Goal: Check status: Check status

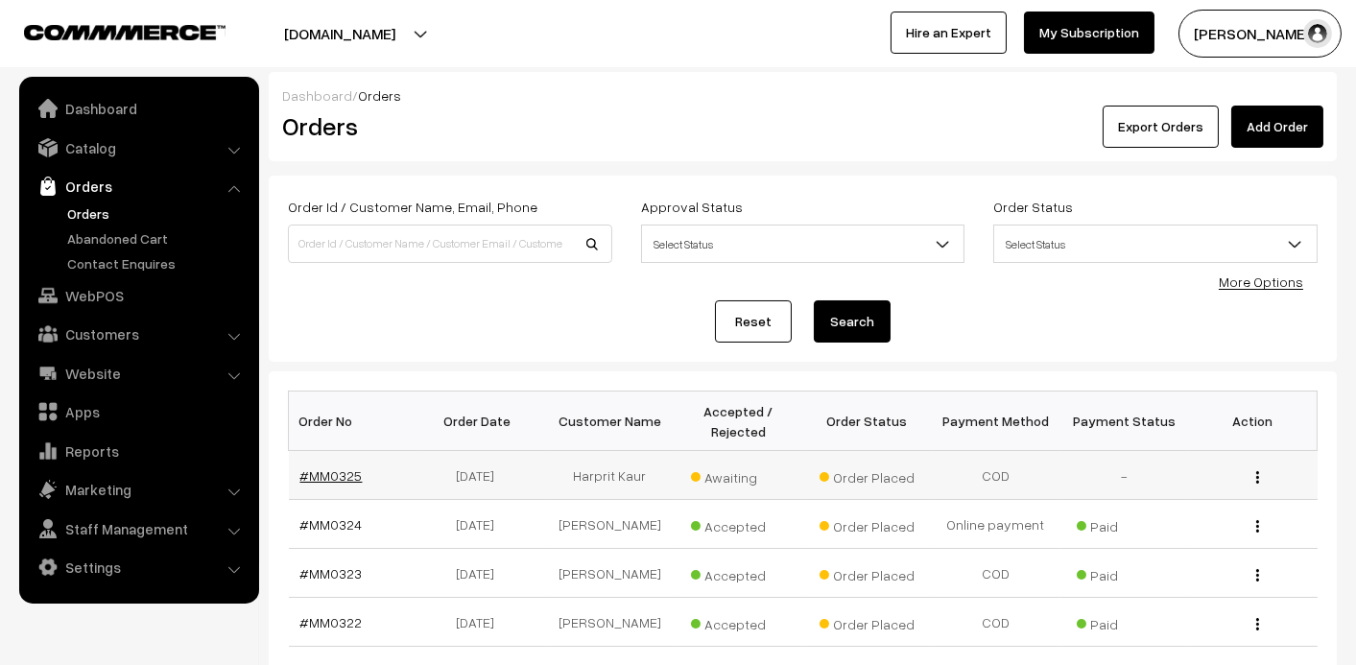
click at [348, 475] on link "#MM0325" at bounding box center [331, 475] width 62 height 16
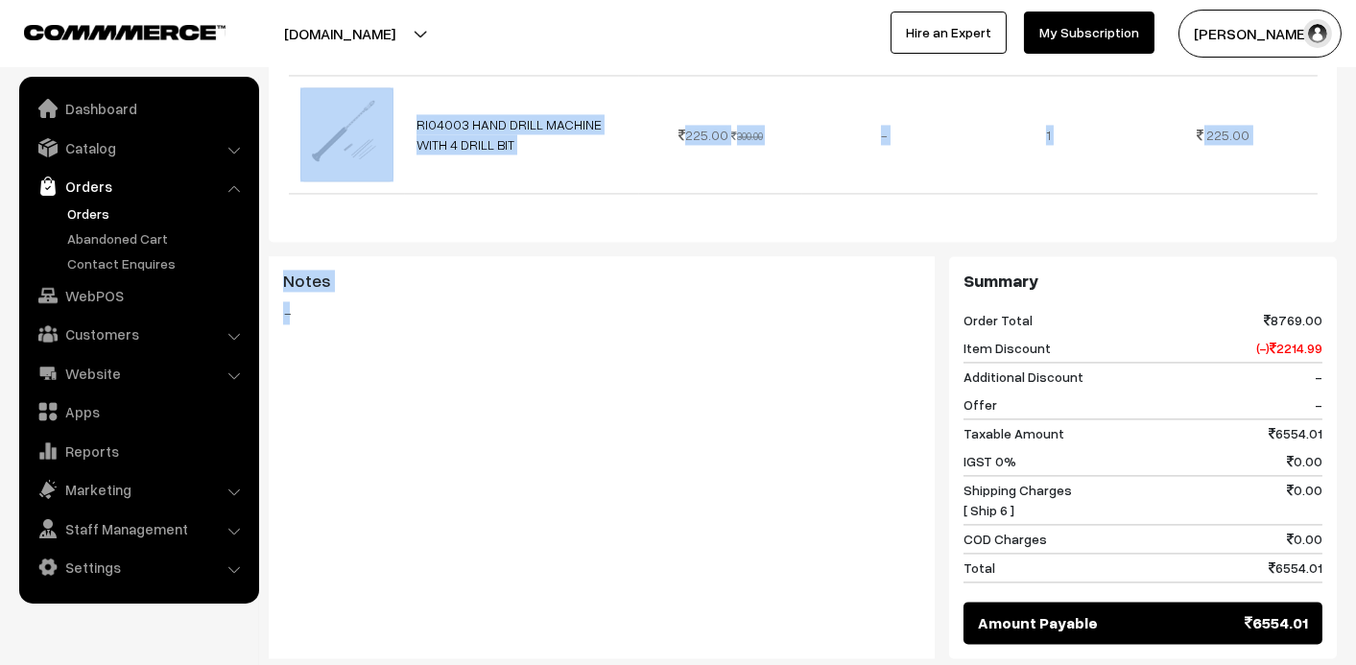
scroll to position [8830, 0]
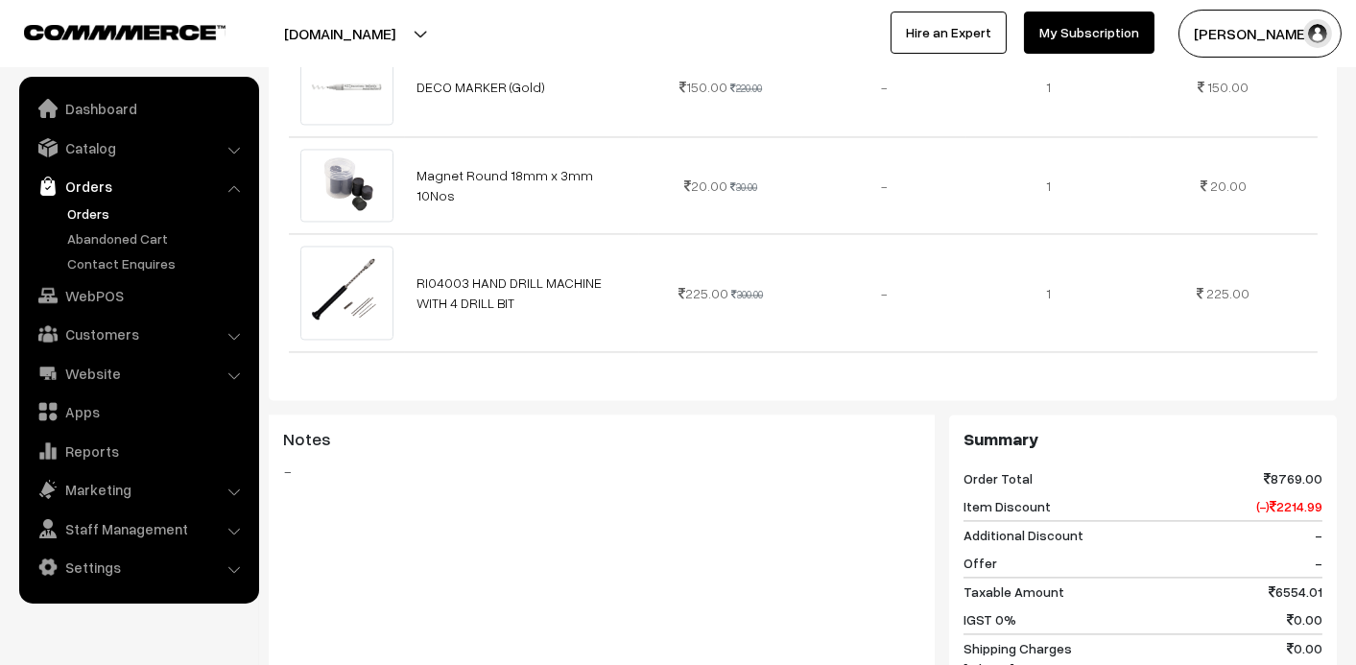
drag, startPoint x: 440, startPoint y: 155, endPoint x: 1358, endPoint y: 287, distance: 928.1
copy table
